Goal: Task Accomplishment & Management: Complete application form

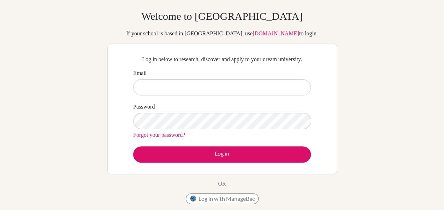
scroll to position [25, 0]
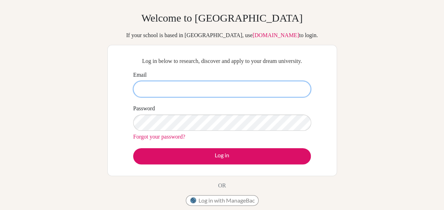
click at [240, 97] on input "Email" at bounding box center [222, 89] width 178 height 16
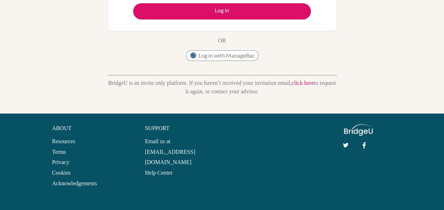
scroll to position [175, 0]
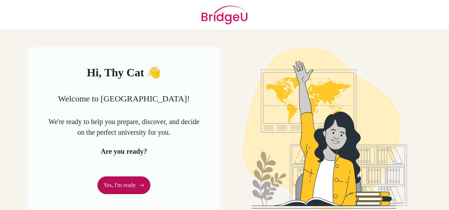
click at [122, 188] on link "Yes, I'm ready" at bounding box center [123, 185] width 53 height 18
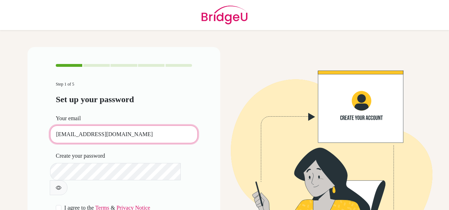
click at [107, 131] on input "thycat.180252@theabcis.com.vn" at bounding box center [124, 134] width 148 height 18
type input "nguyenthycat@gmail.com"
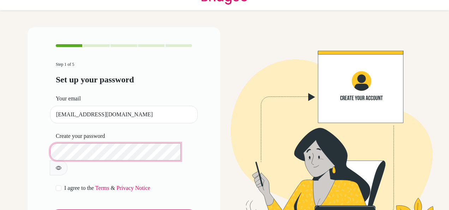
scroll to position [32, 0]
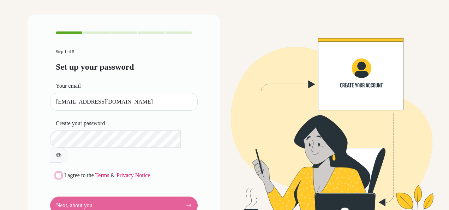
click at [56, 172] on input "checkbox" at bounding box center [59, 175] width 6 height 6
checkbox input "true"
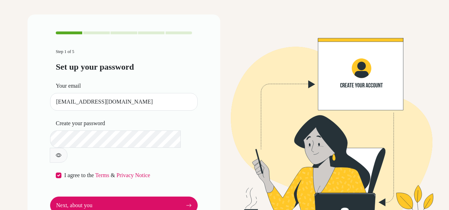
click at [67, 148] on button "button" at bounding box center [59, 155] width 18 height 15
click at [138, 180] on form "Step 1 of 5 Set up your password Your email nguyenthycat@gmail.com Invalid emai…" at bounding box center [124, 131] width 136 height 166
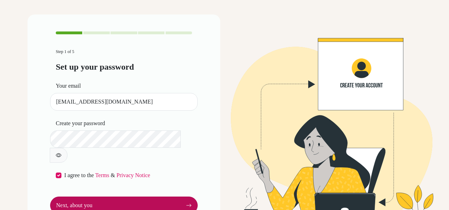
click at [145, 196] on button "Next, about you" at bounding box center [124, 205] width 148 height 18
